Goal: Download file/media

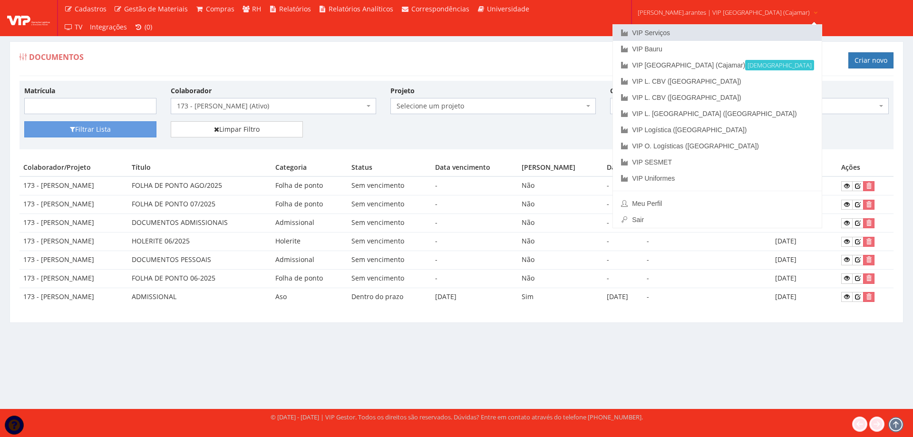
click at [683, 31] on link "VIP Serviços" at bounding box center [717, 33] width 209 height 16
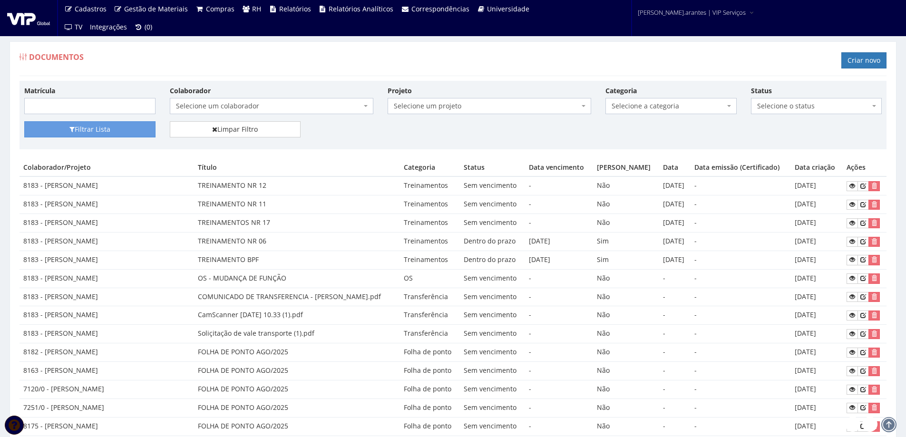
click at [264, 104] on span "Selecione um colaborador" at bounding box center [268, 106] width 185 height 10
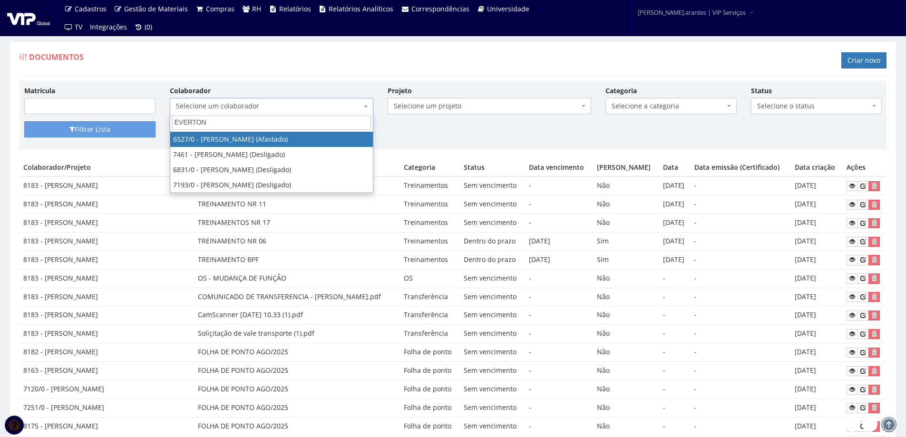
type input "EVERTON"
select select "104"
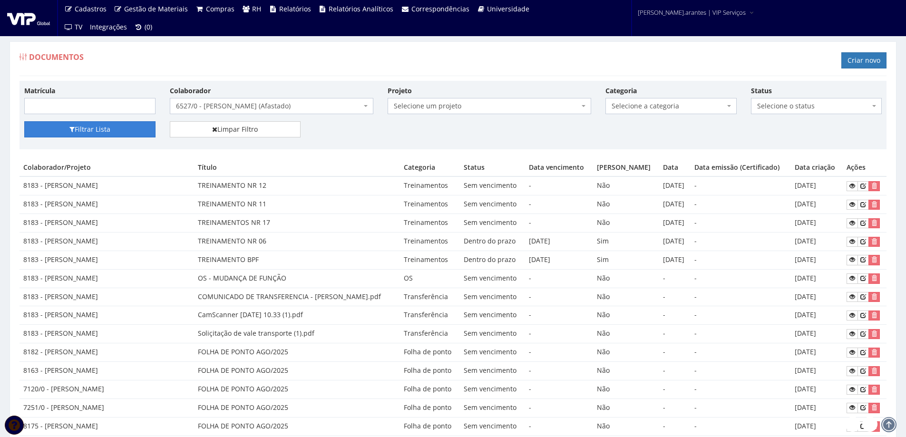
click at [123, 127] on button "Filtrar Lista" at bounding box center [89, 129] width 131 height 16
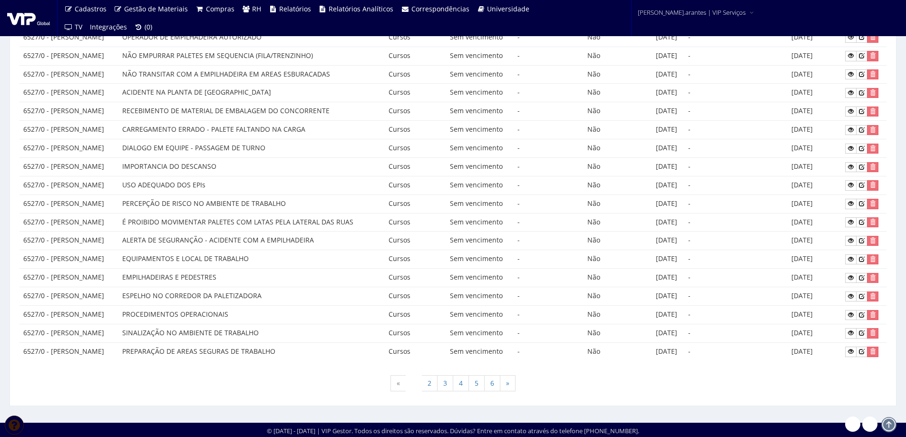
scroll to position [372, 0]
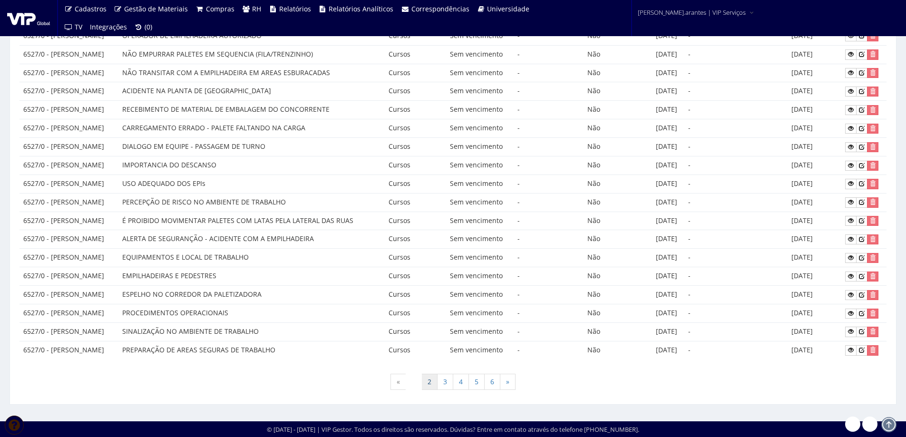
click at [432, 382] on link "2" at bounding box center [429, 382] width 16 height 16
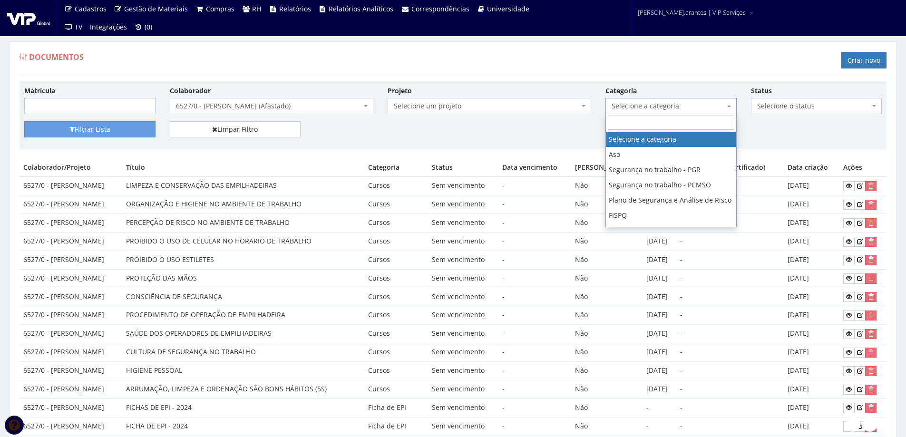
click at [617, 105] on span "Selecione a categoria" at bounding box center [668, 106] width 113 height 10
type input "AD"
select select "admissional"
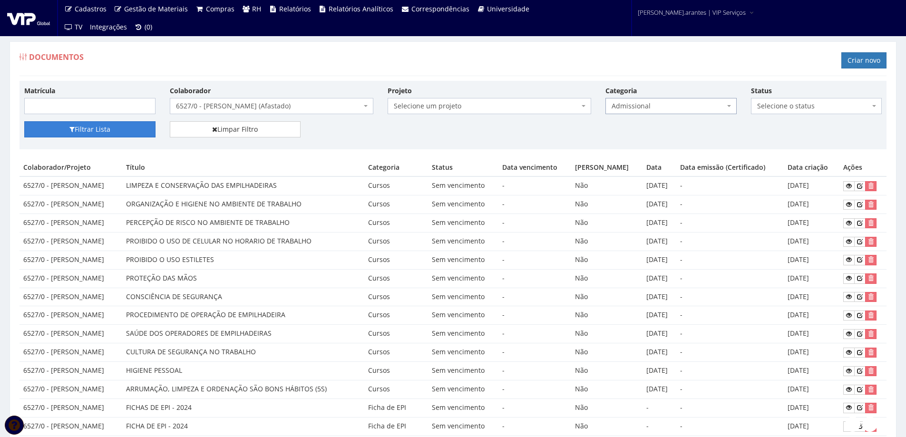
click at [92, 130] on button "Filtrar Lista" at bounding box center [89, 129] width 131 height 16
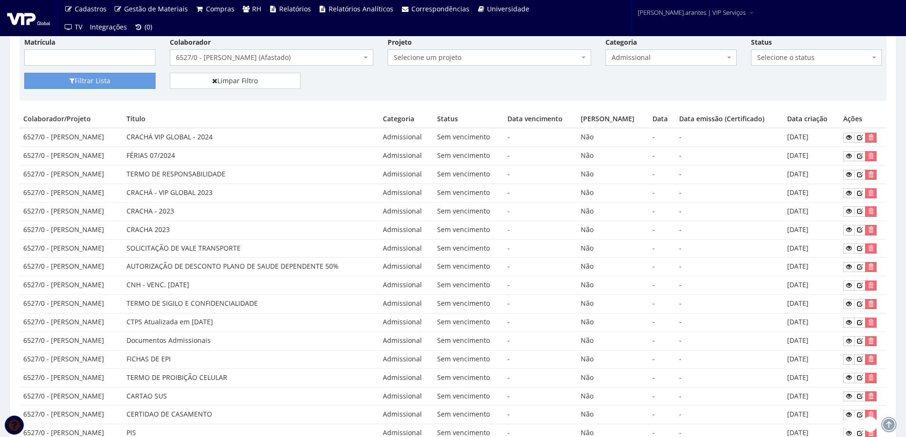
scroll to position [95, 0]
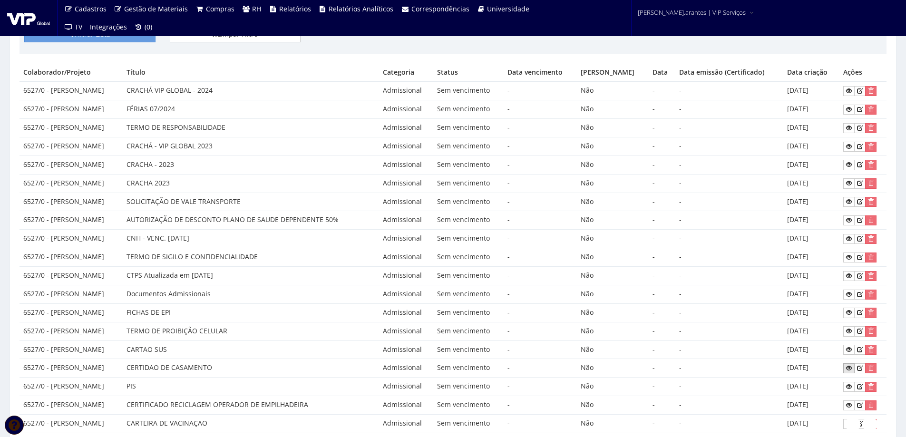
click at [849, 366] on icon at bounding box center [849, 368] width 6 height 7
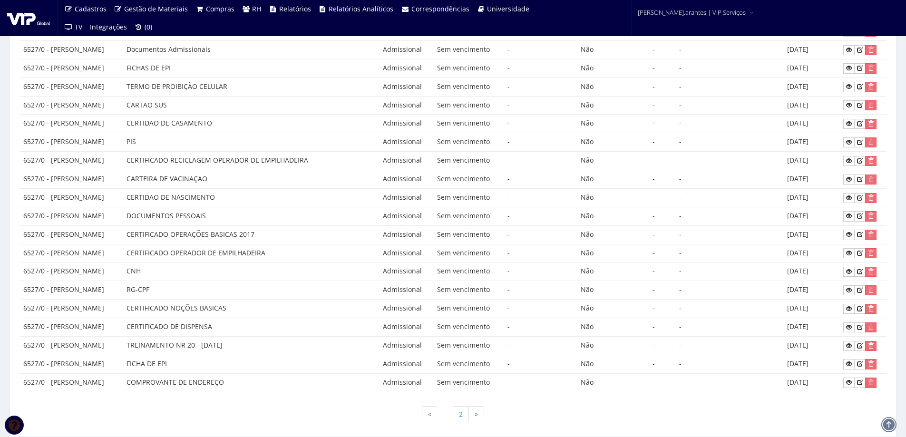
scroll to position [372, 0]
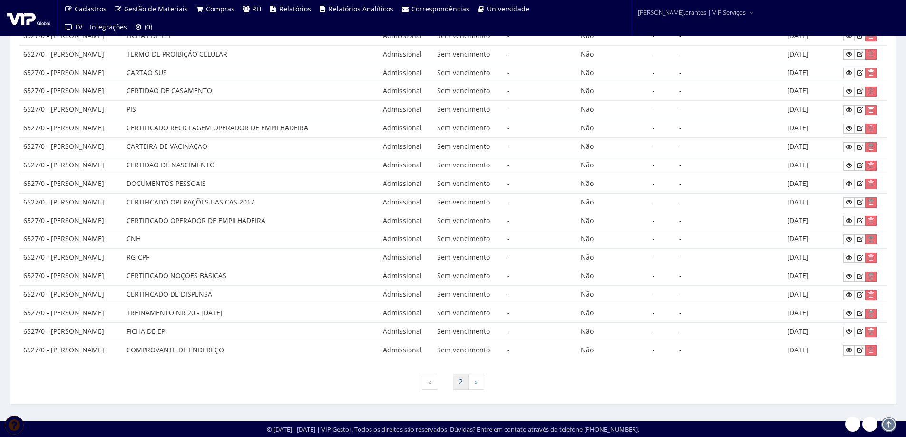
click at [461, 382] on link "2" at bounding box center [461, 382] width 16 height 16
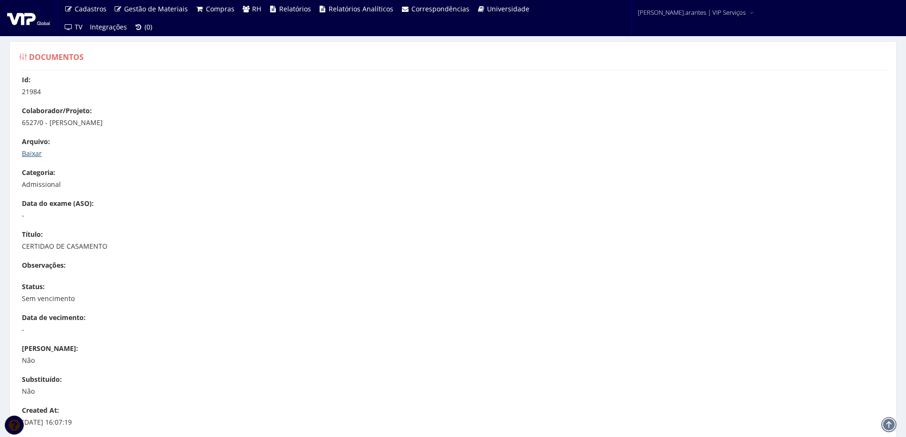
click at [29, 152] on link "Baixar" at bounding box center [32, 153] width 20 height 9
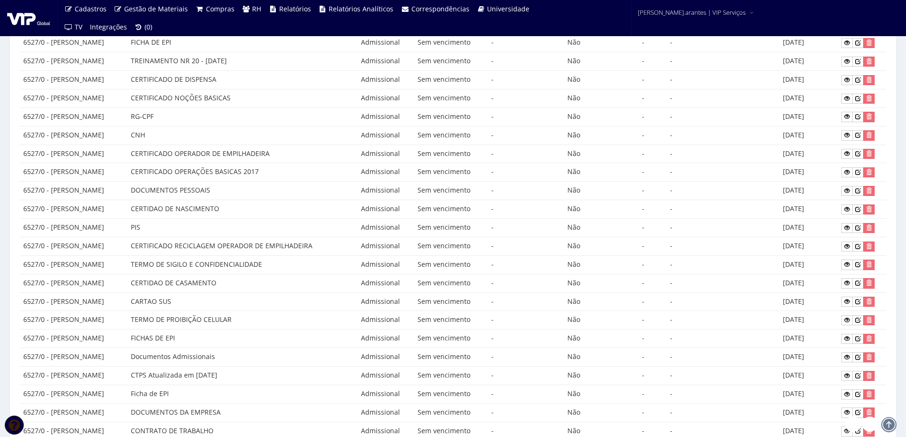
scroll to position [143, 0]
click at [849, 193] on icon at bounding box center [847, 191] width 6 height 7
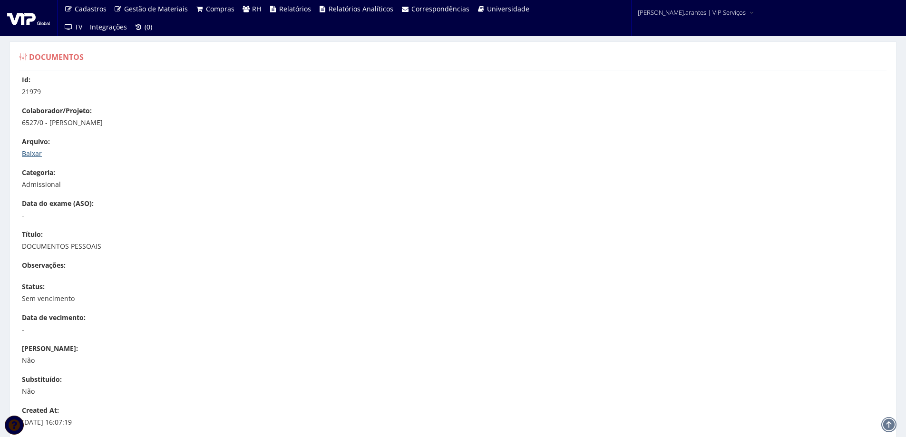
click at [31, 153] on link "Baixar" at bounding box center [32, 153] width 20 height 9
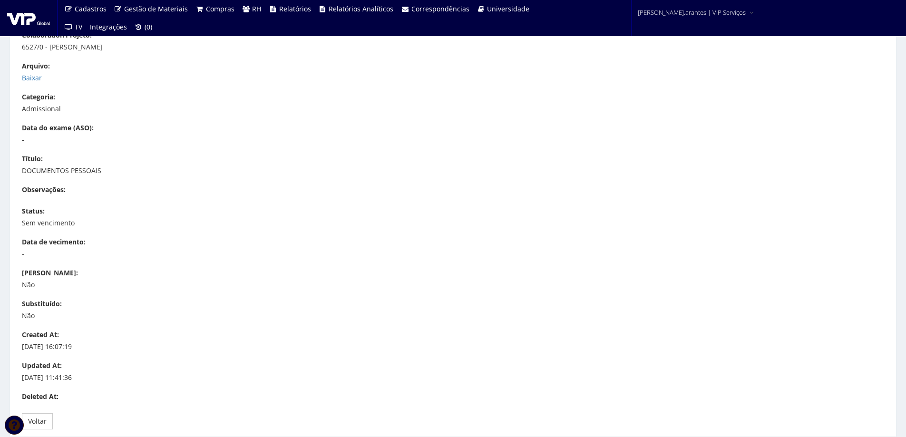
scroll to position [60, 0]
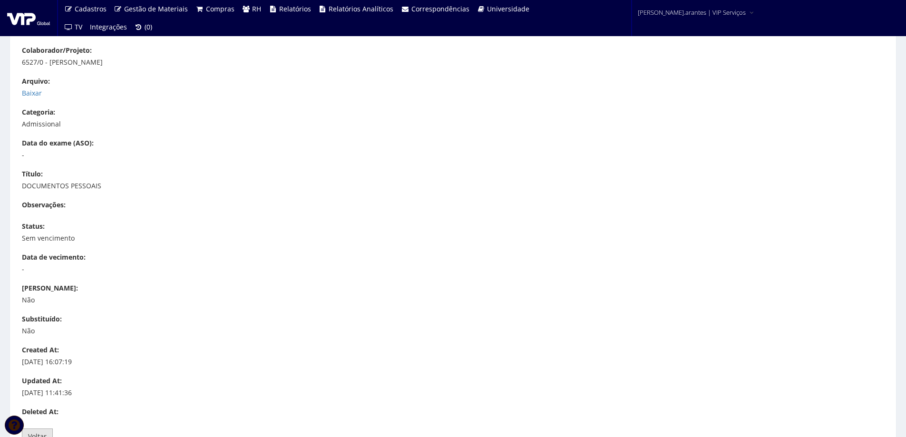
click at [38, 430] on link "Voltar" at bounding box center [37, 437] width 31 height 16
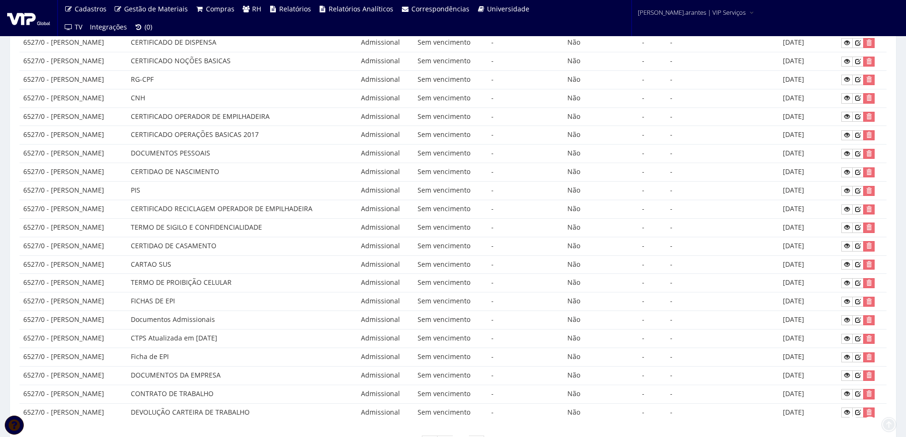
scroll to position [238, 0]
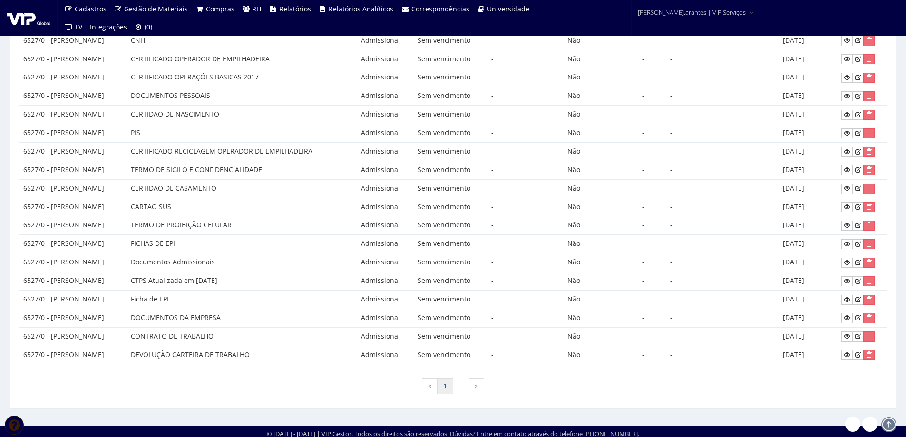
click at [444, 387] on link "1" at bounding box center [445, 386] width 16 height 16
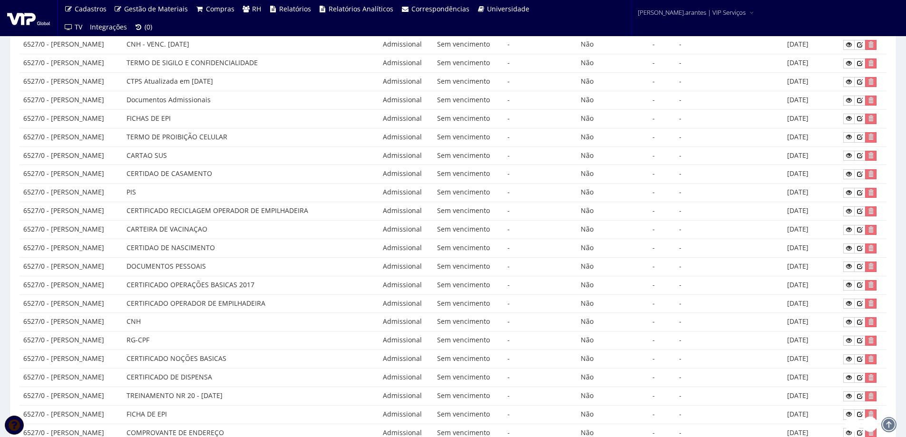
scroll to position [372, 0]
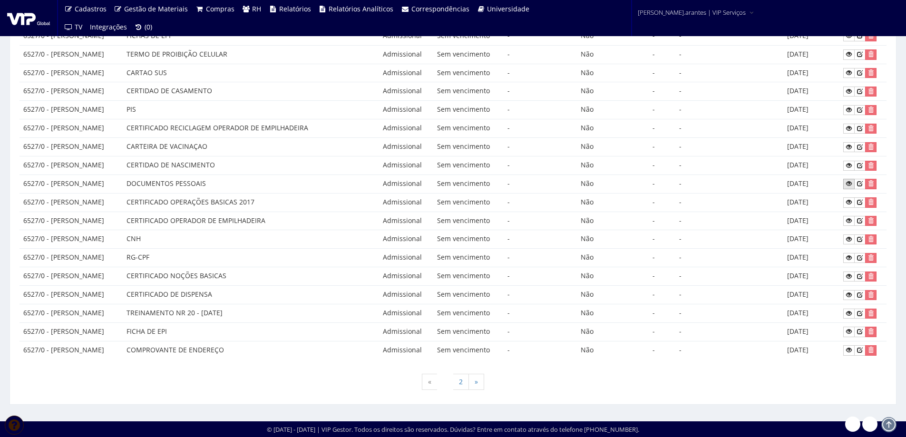
click at [848, 185] on icon at bounding box center [849, 183] width 6 height 7
click at [849, 256] on icon at bounding box center [849, 257] width 6 height 7
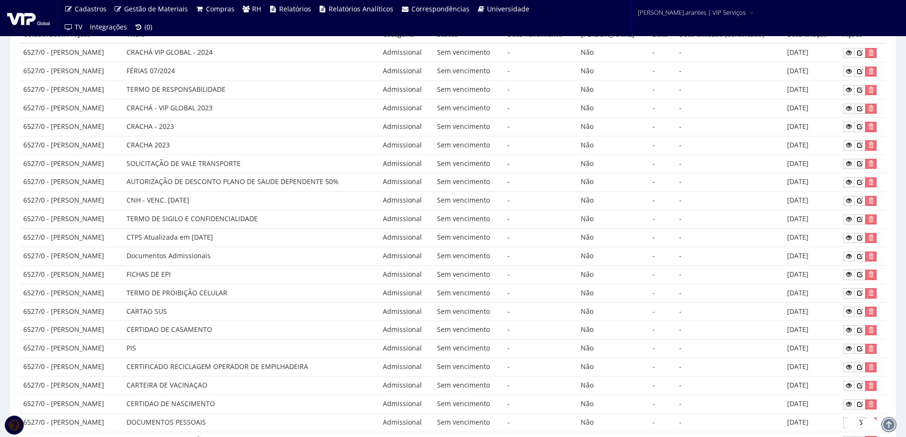
scroll to position [87, 0]
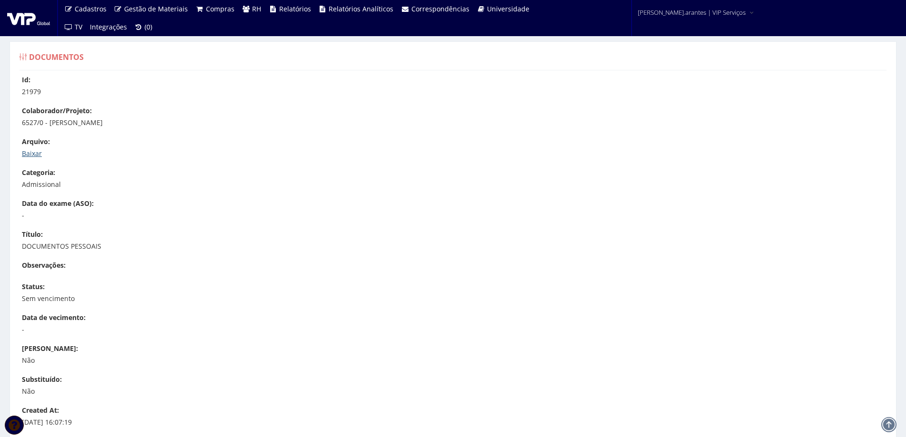
click at [40, 155] on link "Baixar" at bounding box center [32, 153] width 20 height 9
click at [38, 154] on link "Baixar" at bounding box center [32, 153] width 20 height 9
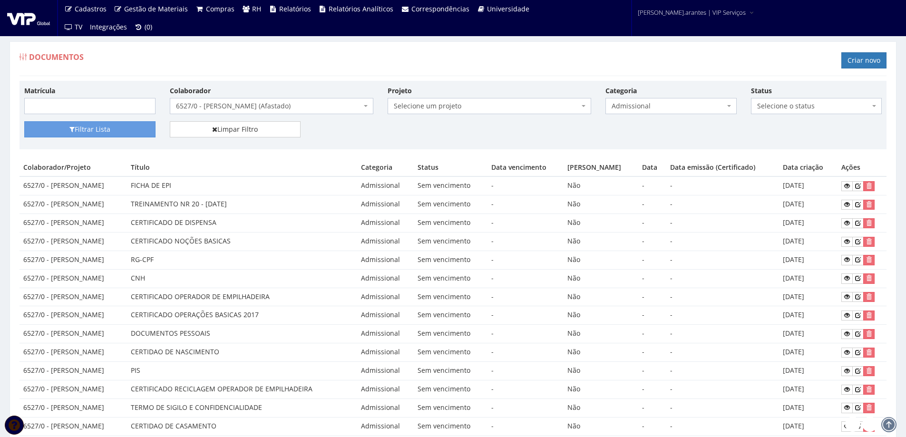
scroll to position [143, 0]
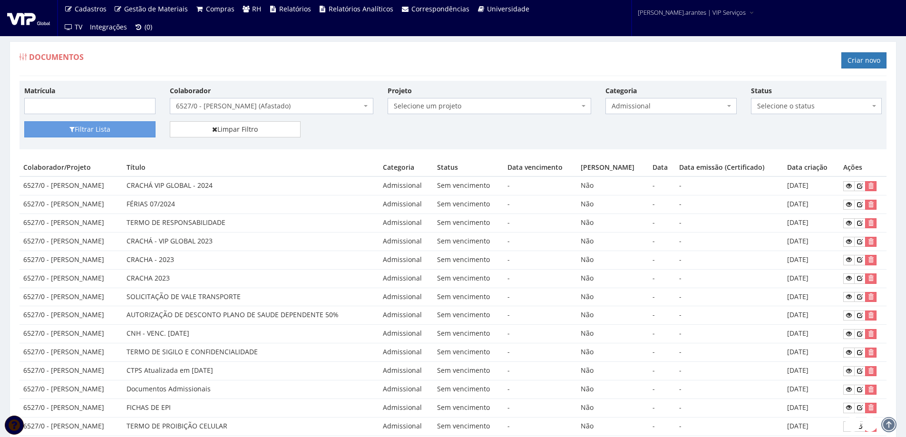
scroll to position [372, 0]
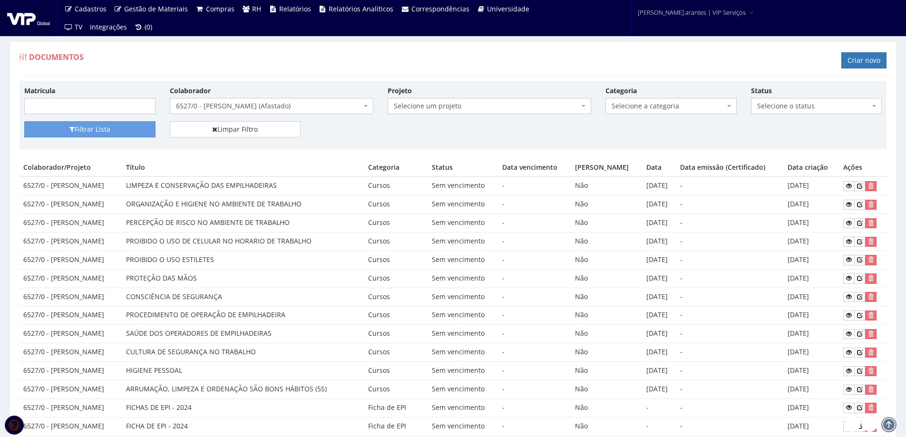
select select "admissional"
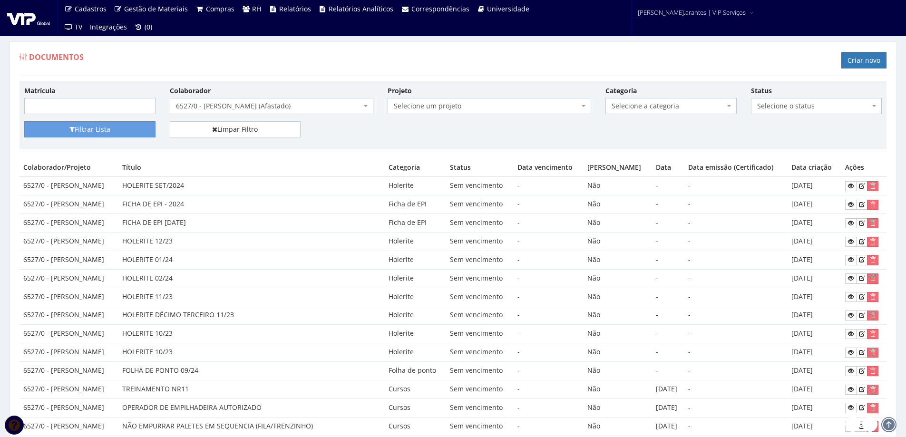
scroll to position [372, 0]
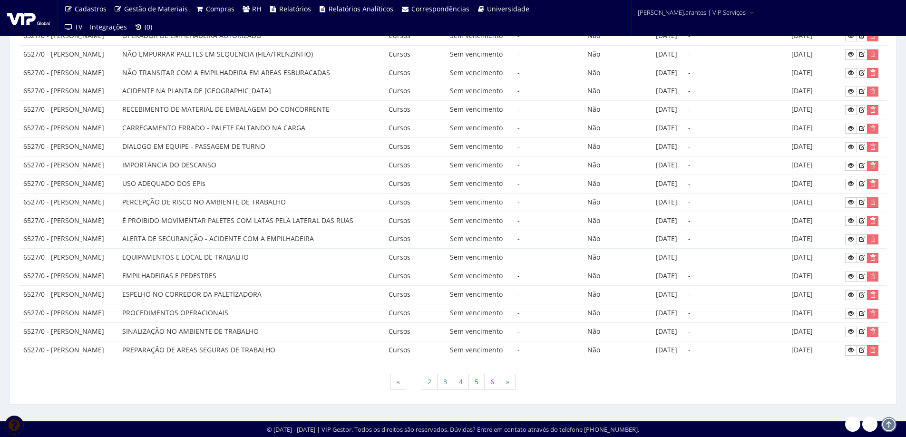
click at [110, 192] on td "6527/0 - [PERSON_NAME]" at bounding box center [69, 184] width 99 height 19
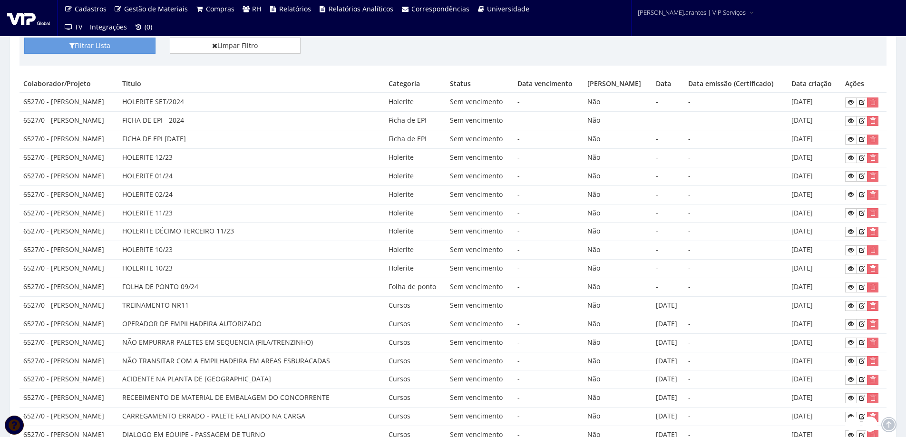
scroll to position [0, 0]
